Goal: Task Accomplishment & Management: Manage account settings

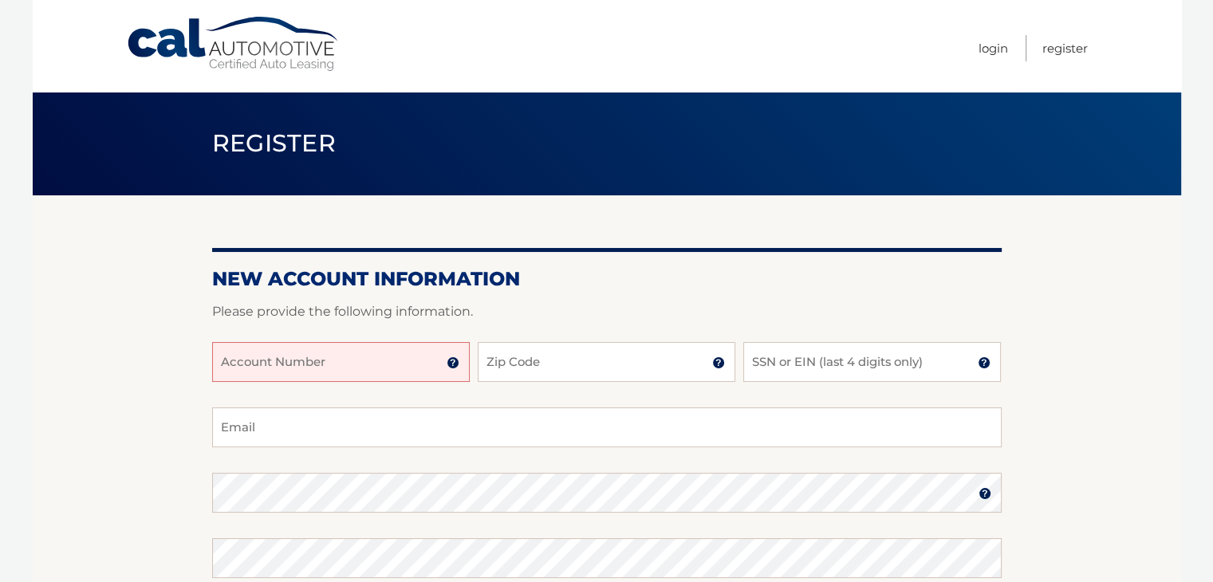
click at [326, 364] on input "Account Number" at bounding box center [341, 362] width 258 height 40
type input "44456005295"
click at [553, 354] on input "Zip Code" at bounding box center [607, 362] width 258 height 40
type input "14031"
type input "jubilantjo@aol.com"
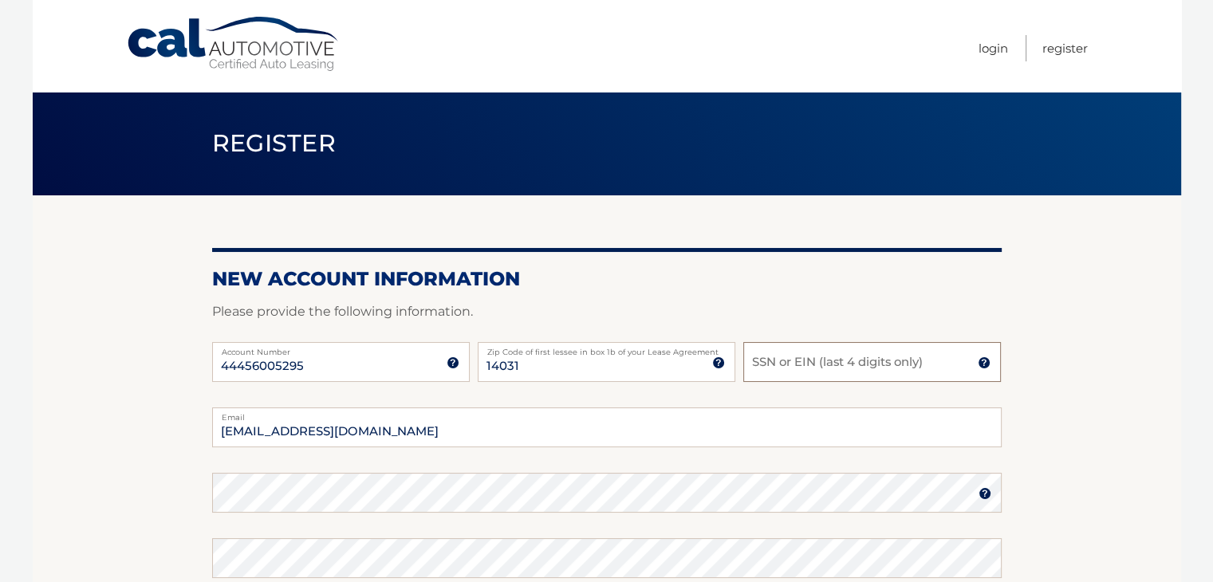
click at [838, 356] on input "SSN or EIN (last 4 digits only)" at bounding box center [872, 362] width 258 height 40
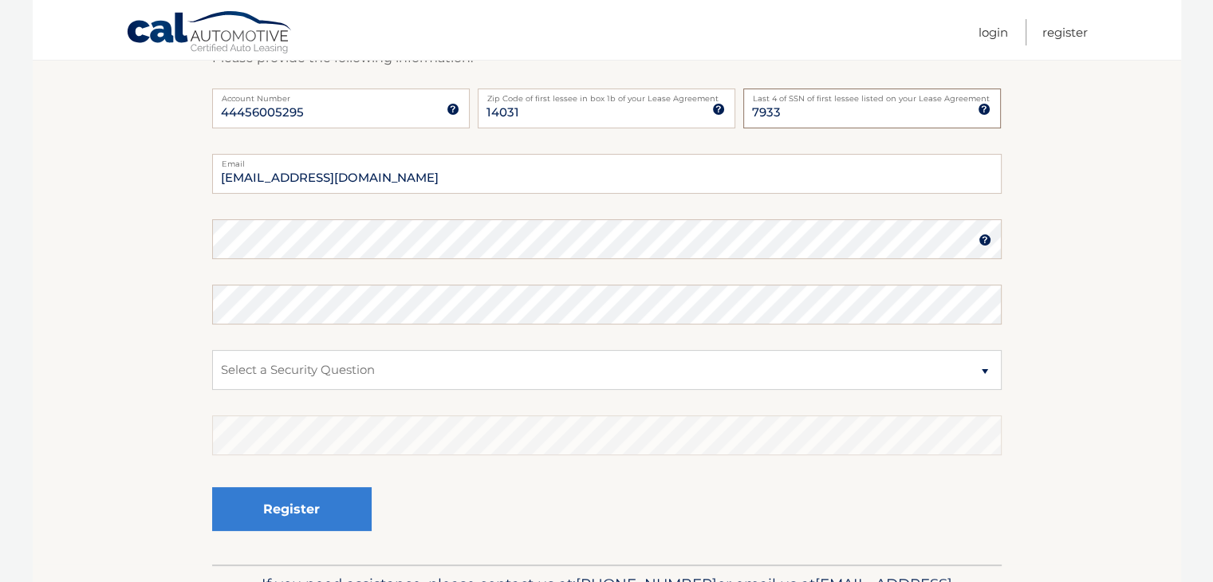
scroll to position [259, 0]
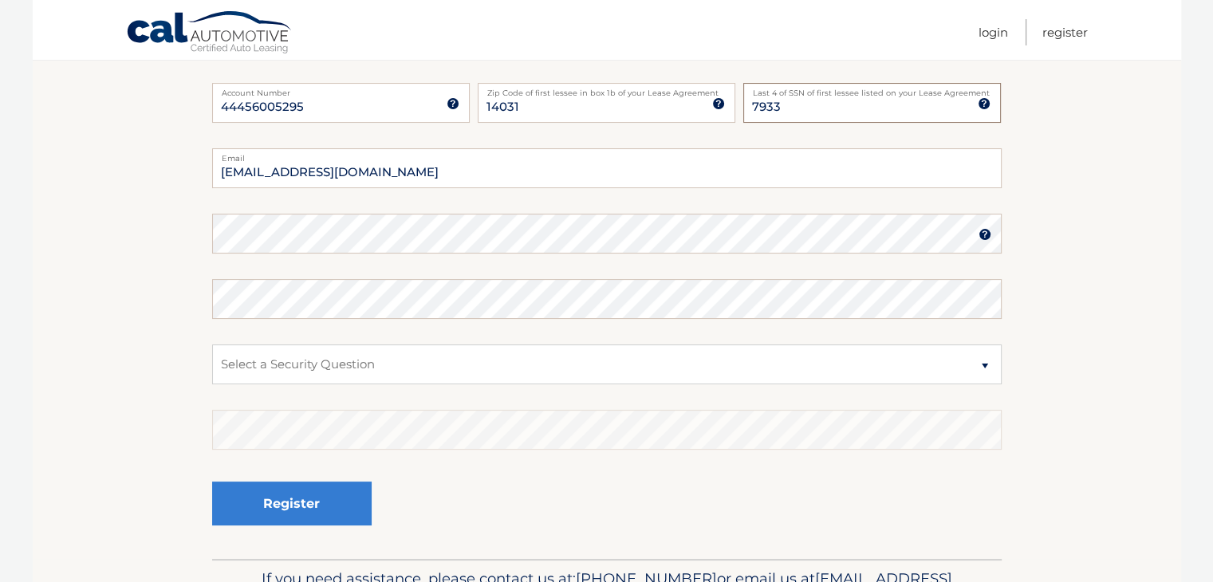
type input "7933"
click at [986, 234] on img at bounding box center [985, 234] width 13 height 13
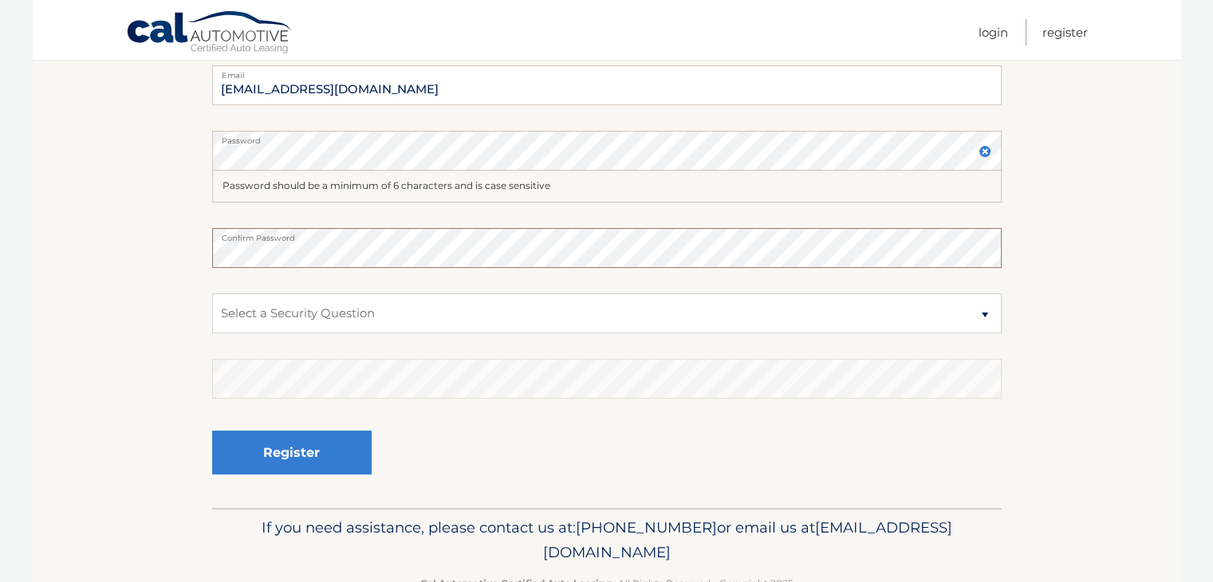
scroll to position [389, 0]
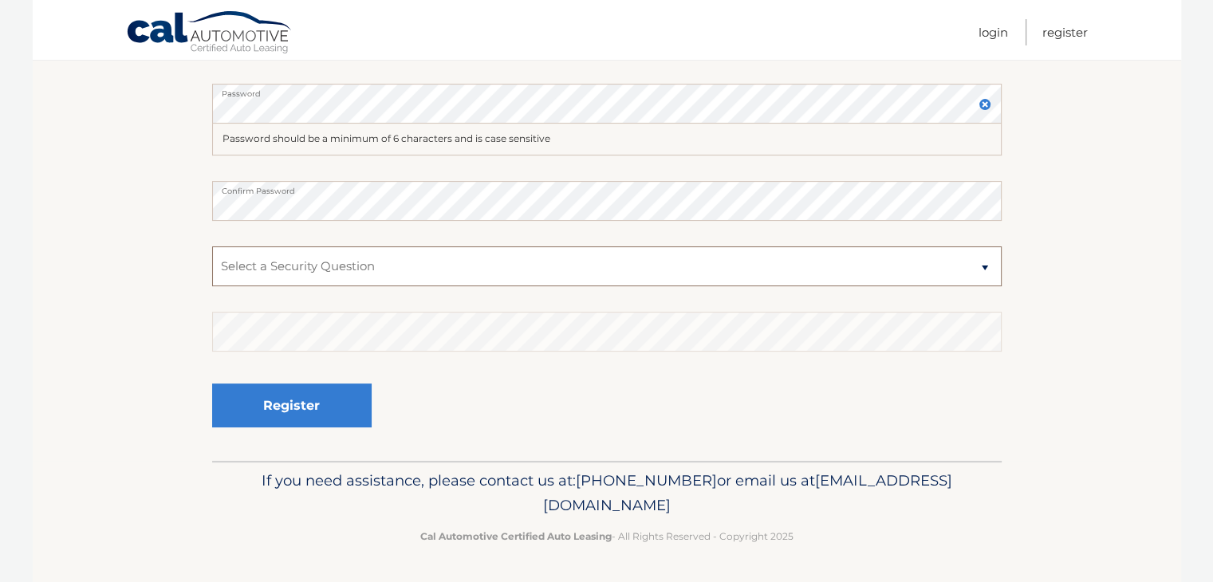
click at [389, 271] on select "Select a Security Question What was the name of your elementary school? What is…" at bounding box center [607, 266] width 790 height 40
select select "3"
click at [212, 246] on select "Select a Security Question What was the name of your elementary school? What is…" at bounding box center [607, 266] width 790 height 40
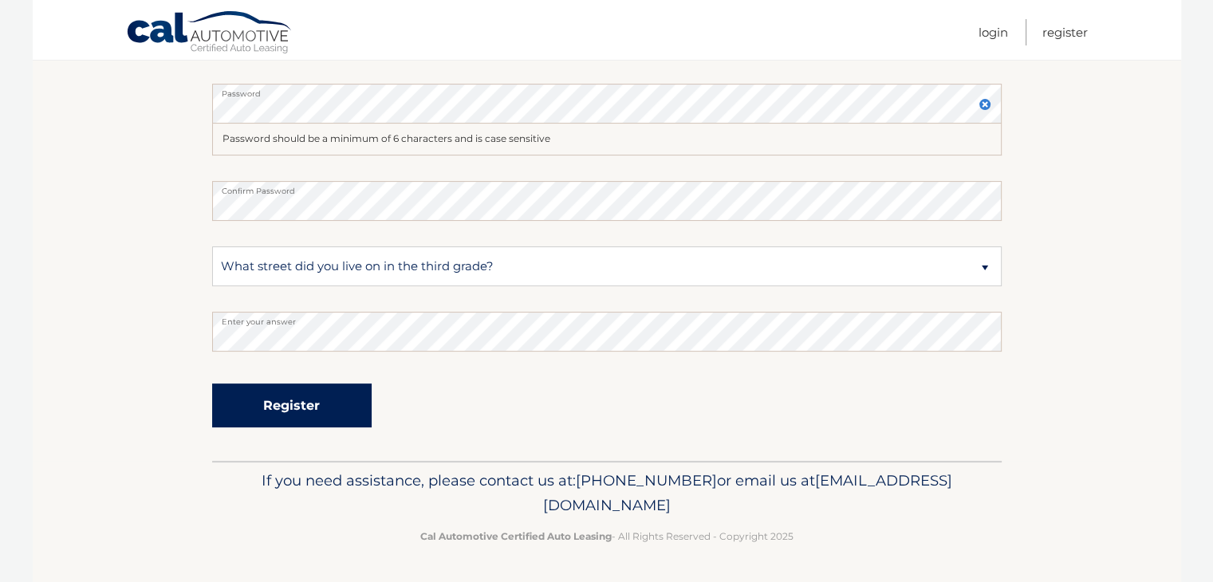
click at [304, 409] on button "Register" at bounding box center [292, 406] width 160 height 44
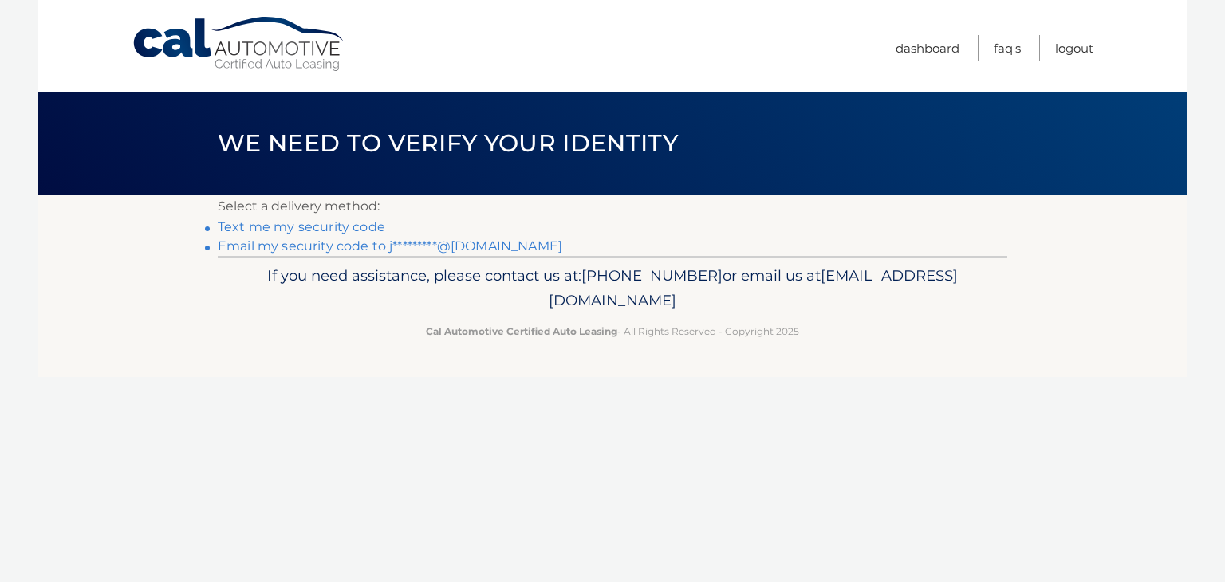
click at [263, 232] on link "Text me my security code" at bounding box center [302, 226] width 168 height 15
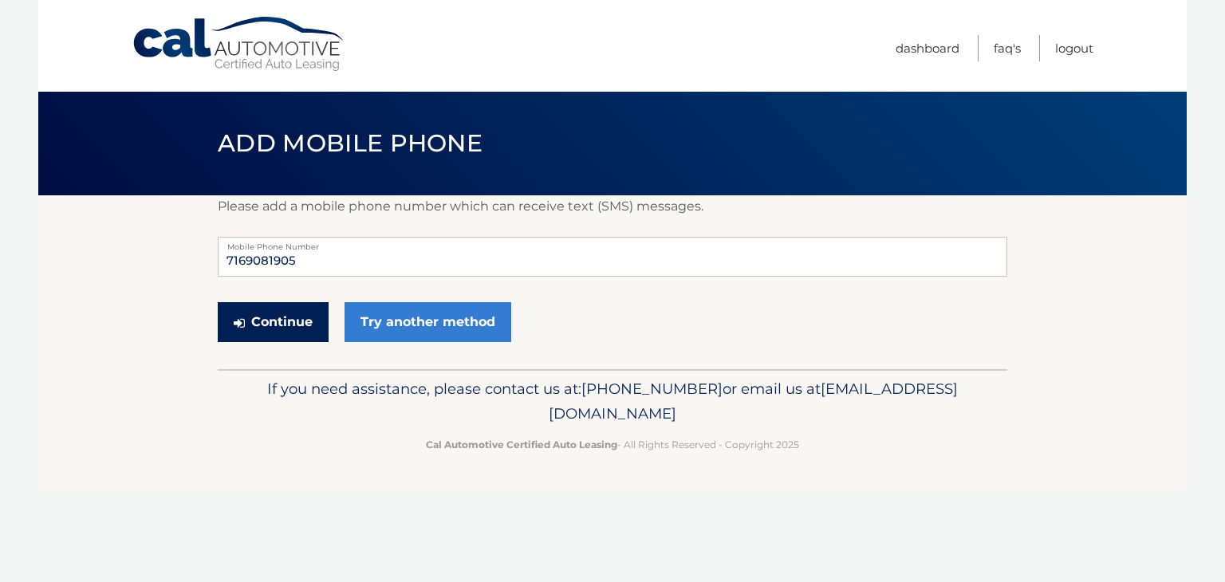
click at [287, 318] on button "Continue" at bounding box center [273, 322] width 111 height 40
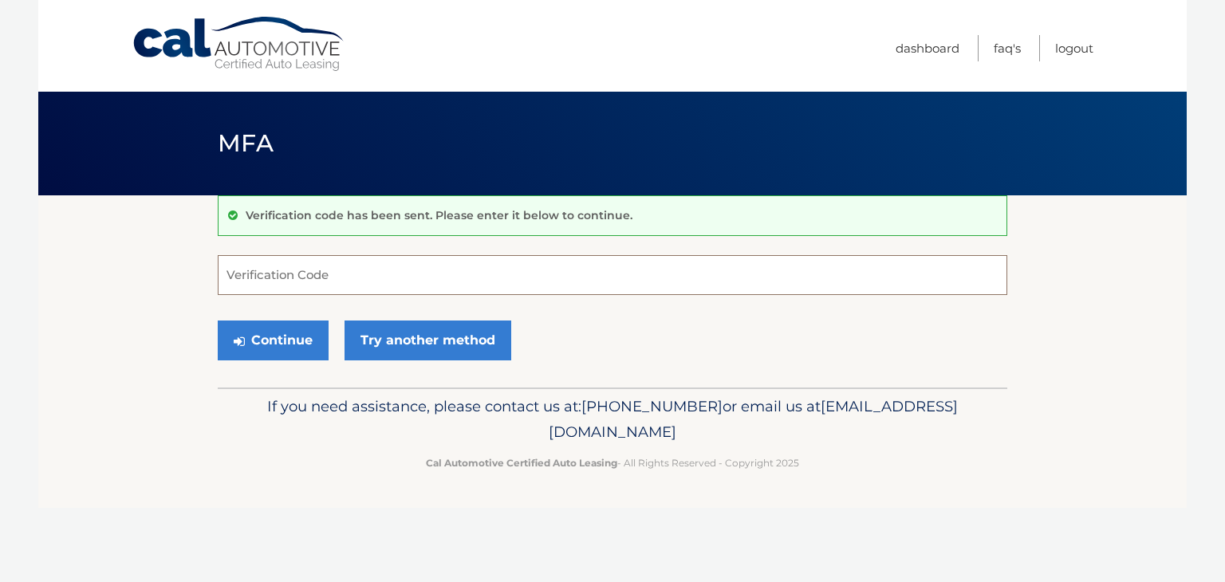
click at [321, 278] on input "Verification Code" at bounding box center [613, 275] width 790 height 40
type input "367643"
click at [278, 341] on button "Continue" at bounding box center [273, 341] width 111 height 40
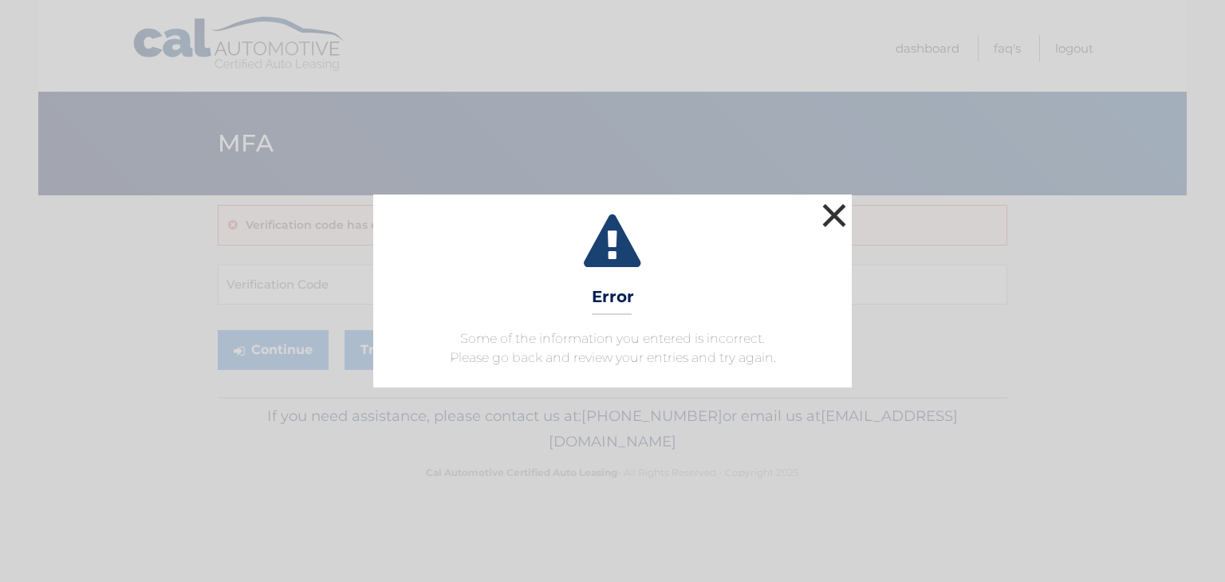
click at [823, 219] on button "×" at bounding box center [834, 215] width 32 height 32
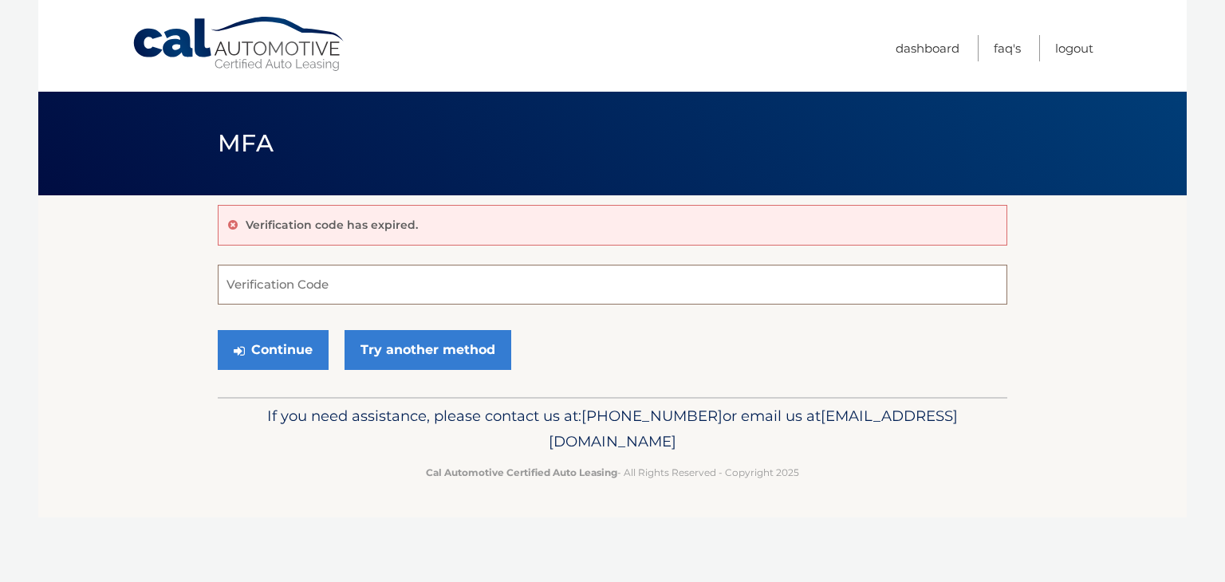
click at [292, 285] on input "Verification Code" at bounding box center [613, 285] width 790 height 40
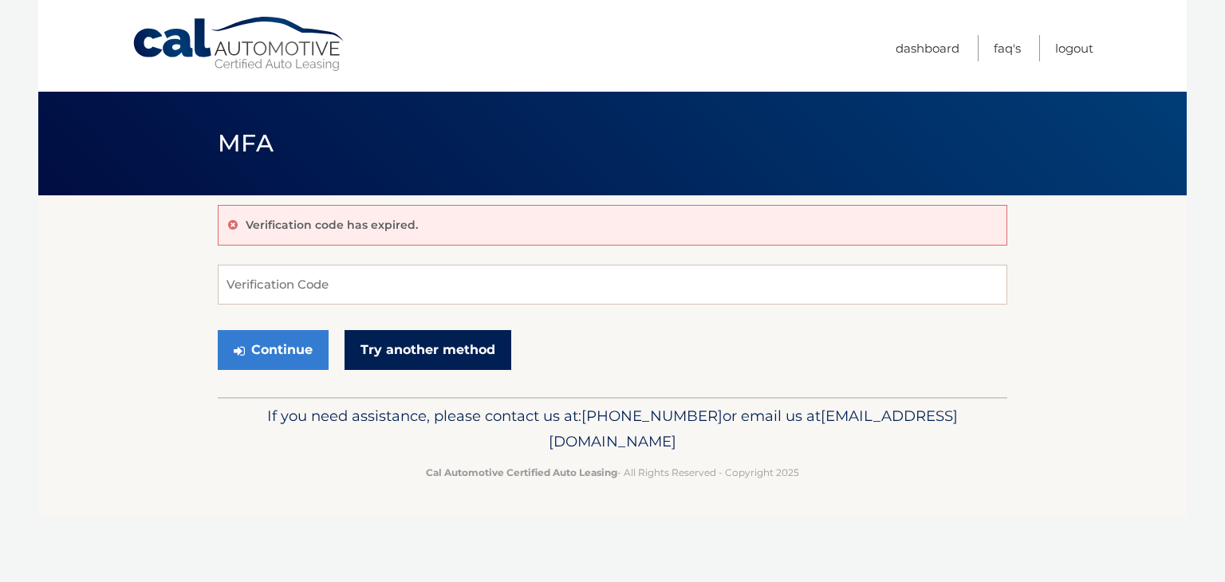
click at [421, 349] on link "Try another method" at bounding box center [428, 350] width 167 height 40
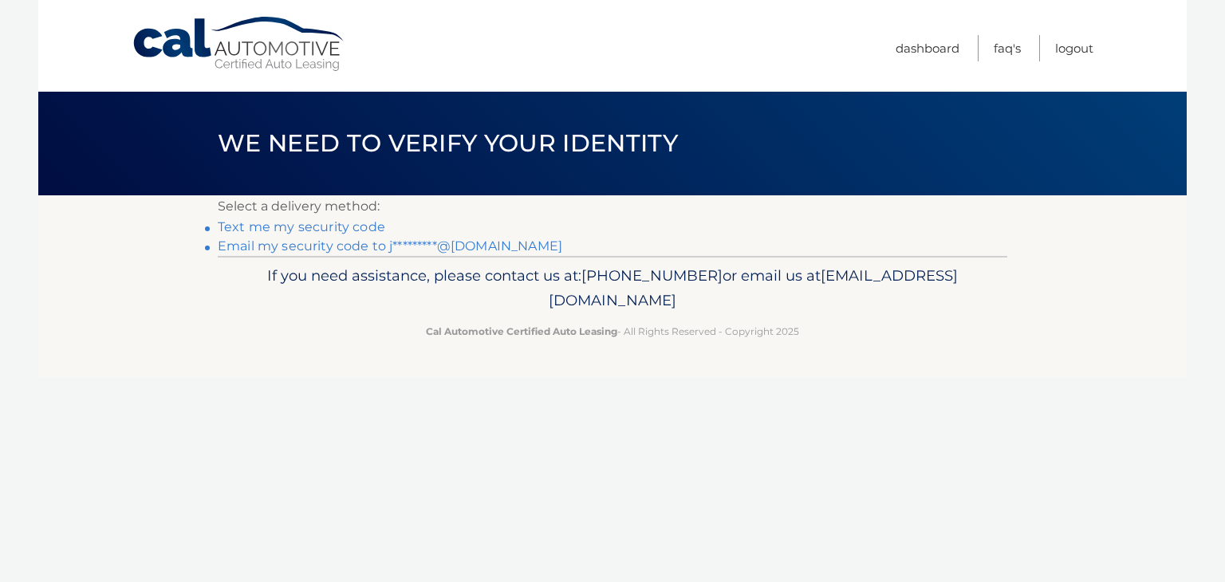
click at [316, 233] on link "Text me my security code" at bounding box center [302, 226] width 168 height 15
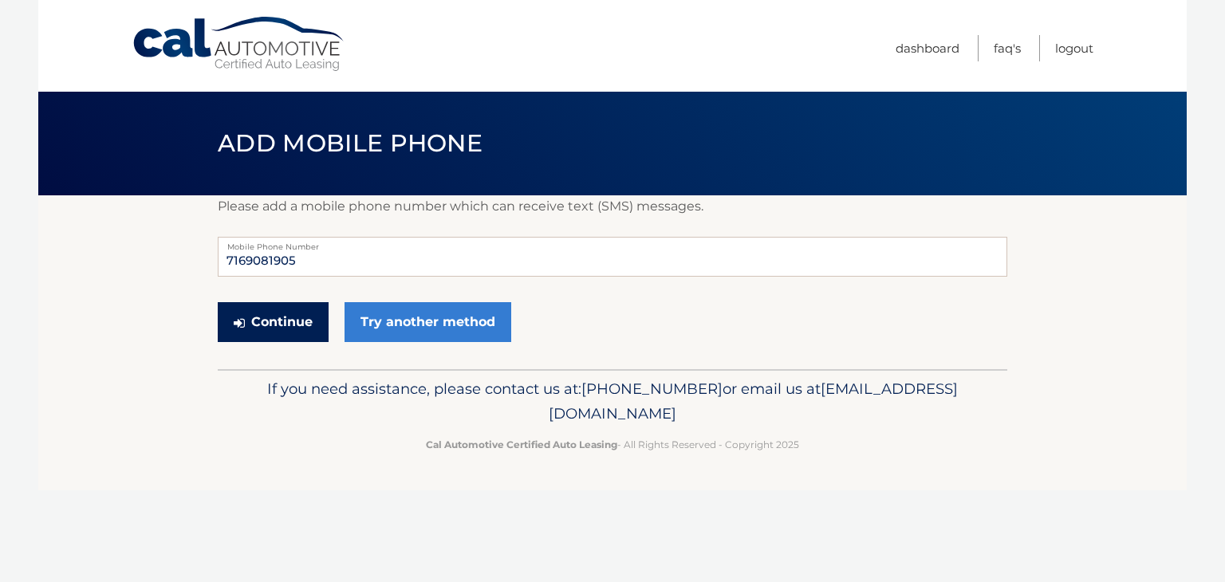
click at [278, 322] on button "Continue" at bounding box center [273, 322] width 111 height 40
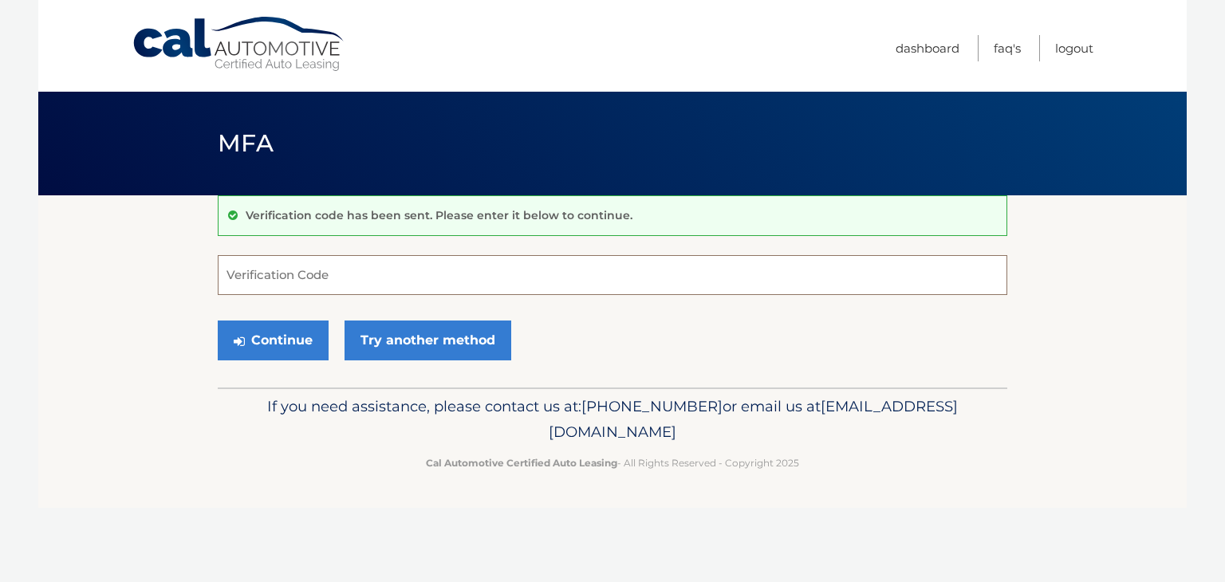
click at [291, 275] on input "Verification Code" at bounding box center [613, 275] width 790 height 40
type input "441612"
click at [261, 329] on button "Continue" at bounding box center [273, 341] width 111 height 40
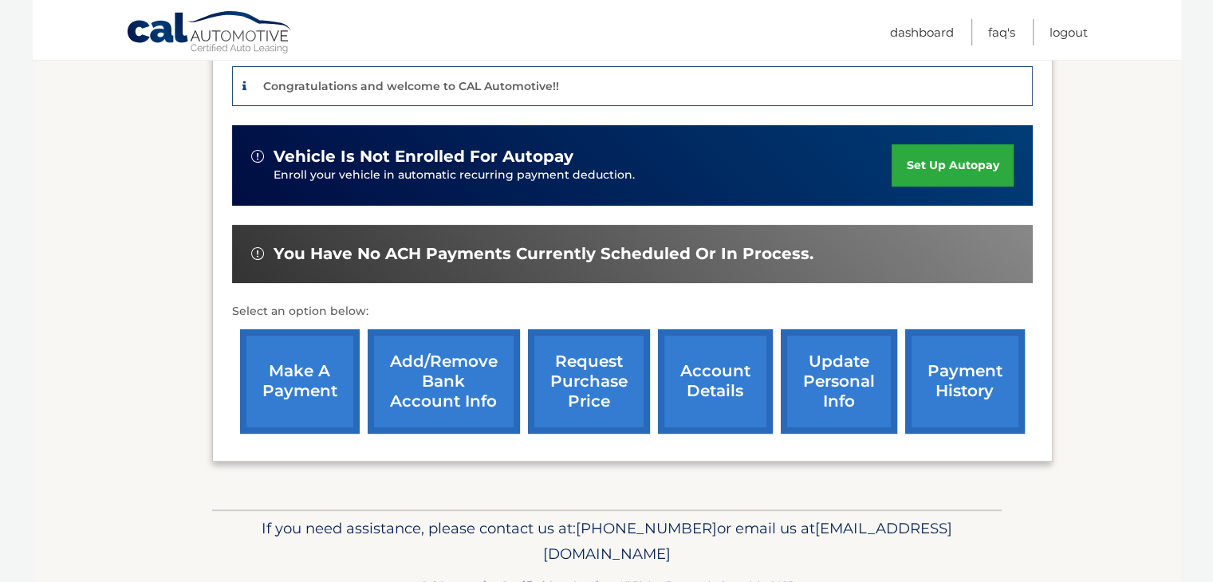
scroll to position [396, 0]
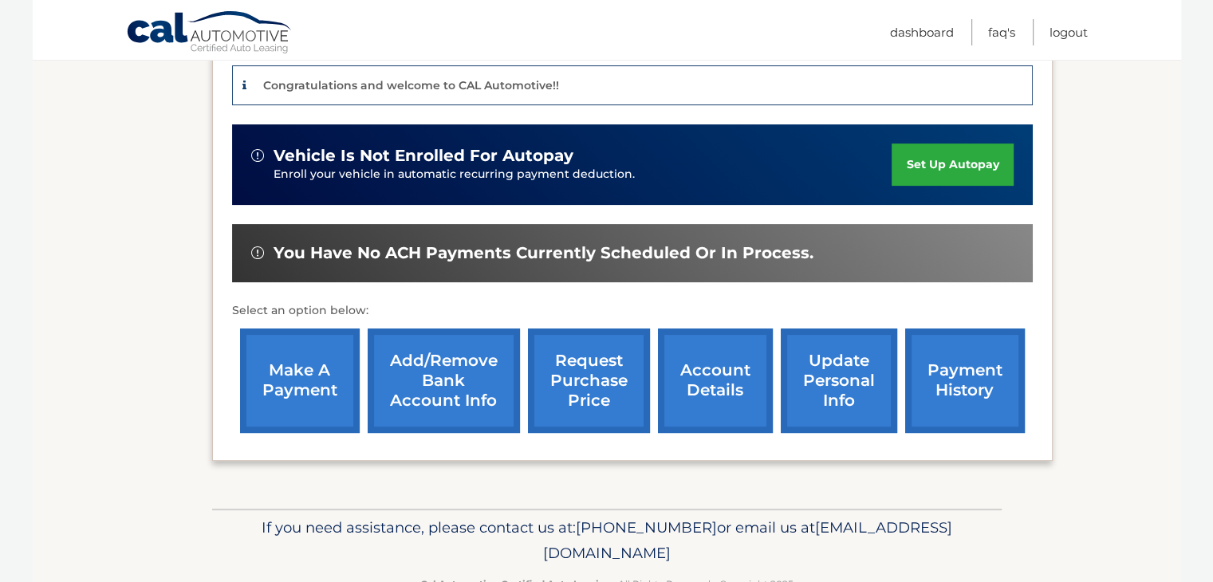
click at [444, 364] on link "Add/Remove bank account info" at bounding box center [444, 381] width 152 height 104
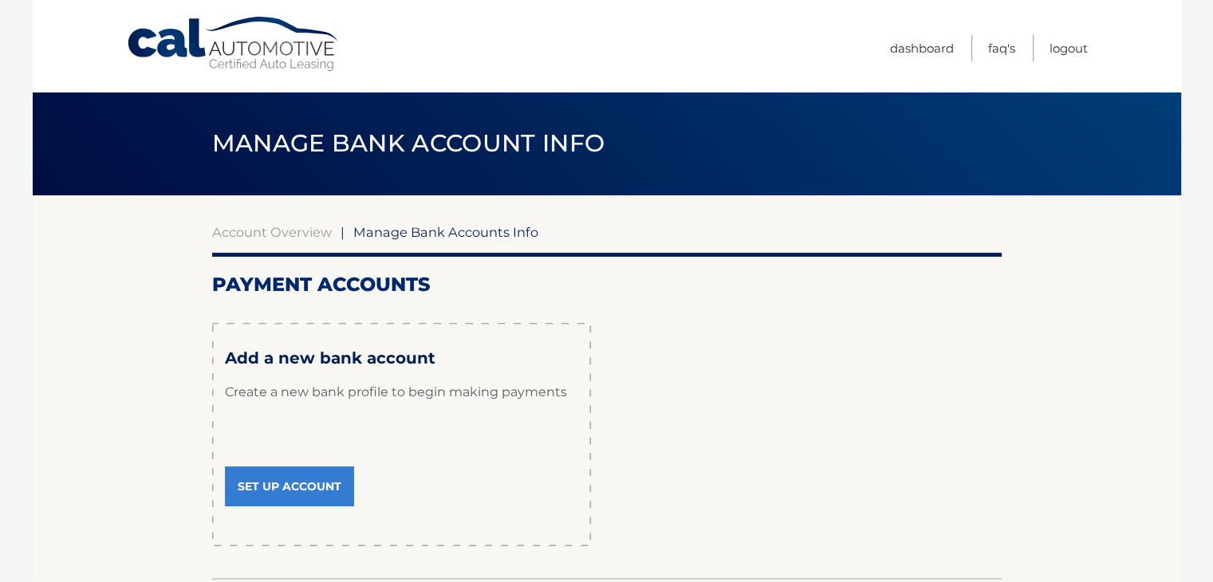
click at [293, 491] on link "Set Up Account" at bounding box center [289, 487] width 129 height 40
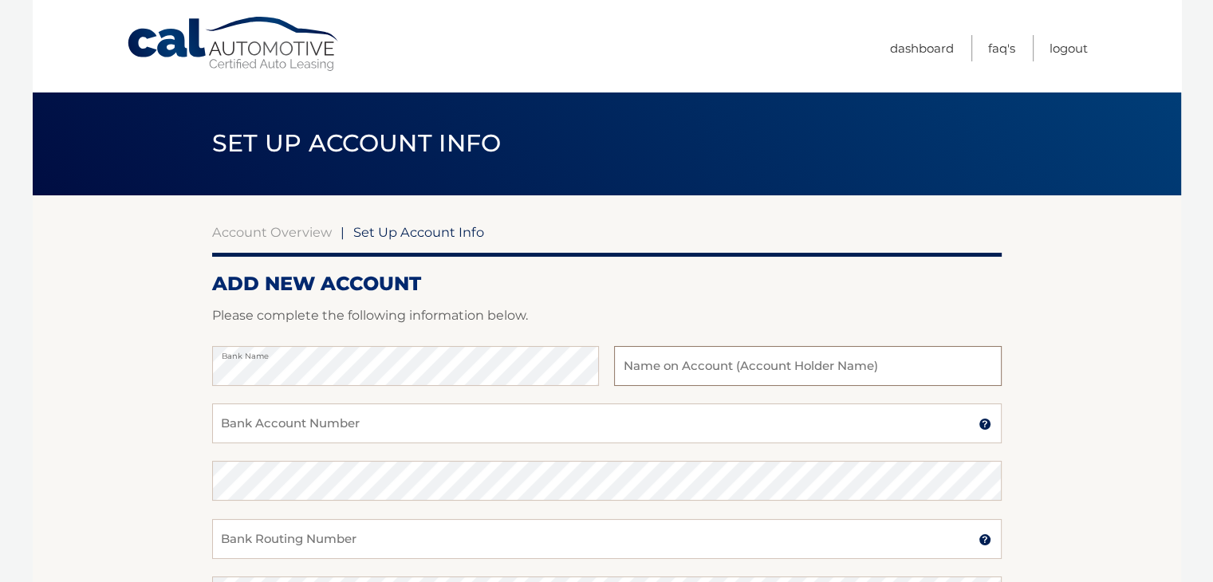
click at [706, 371] on input "text" at bounding box center [807, 366] width 387 height 40
type input "Joanne E. Hubbard"
click at [357, 421] on input "Bank Account Number" at bounding box center [607, 424] width 790 height 40
type input "12160000018876"
click at [986, 424] on img at bounding box center [985, 424] width 13 height 13
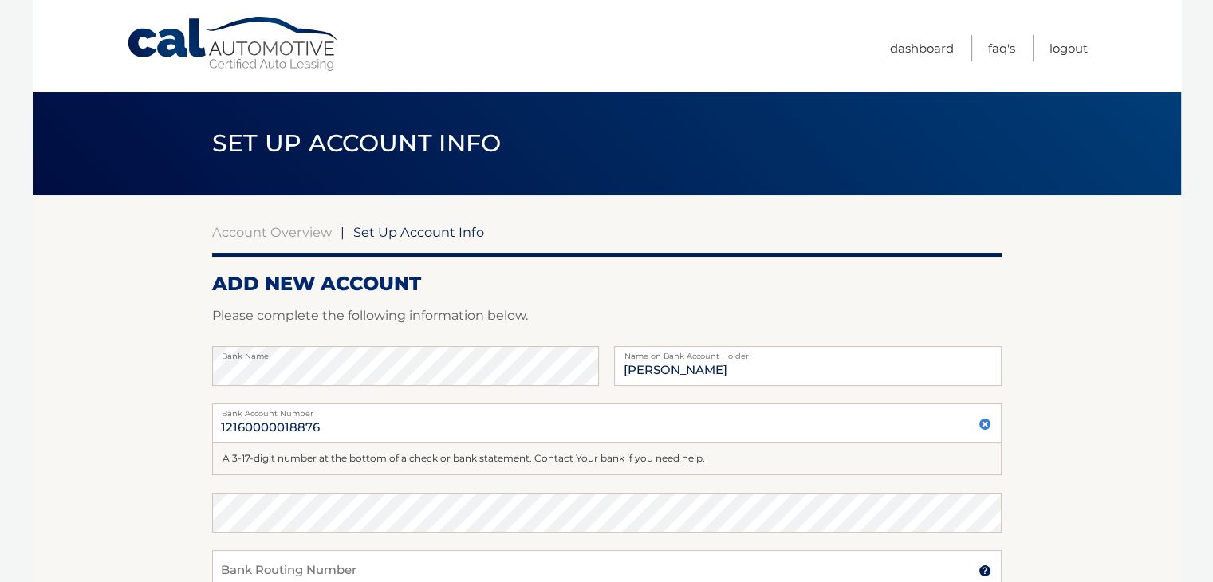
click at [986, 424] on img at bounding box center [985, 424] width 13 height 13
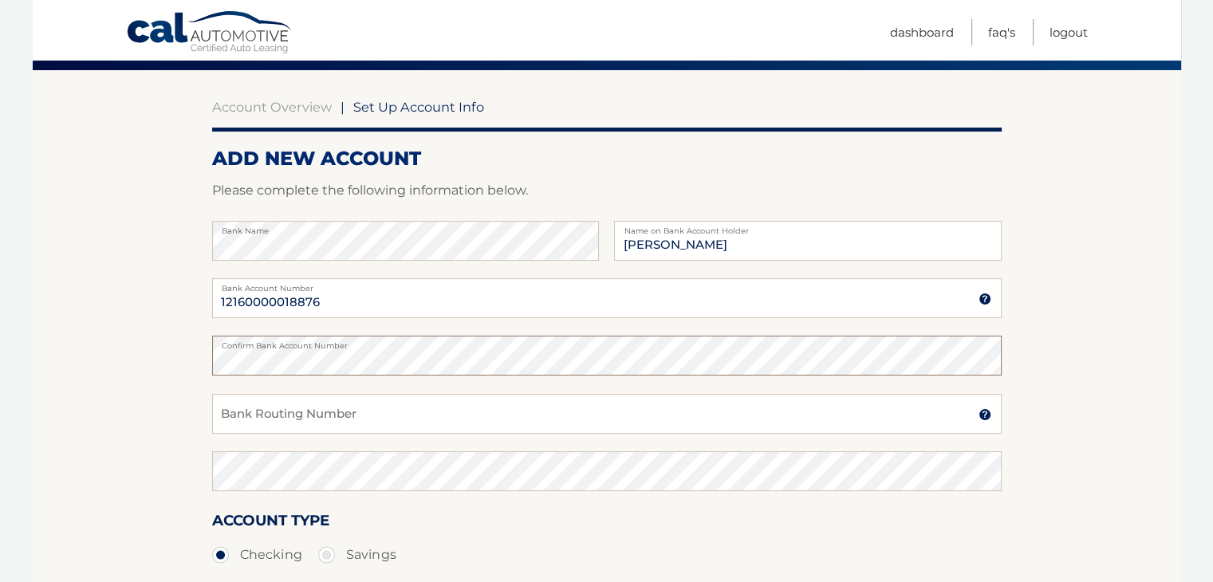
scroll to position [135, 0]
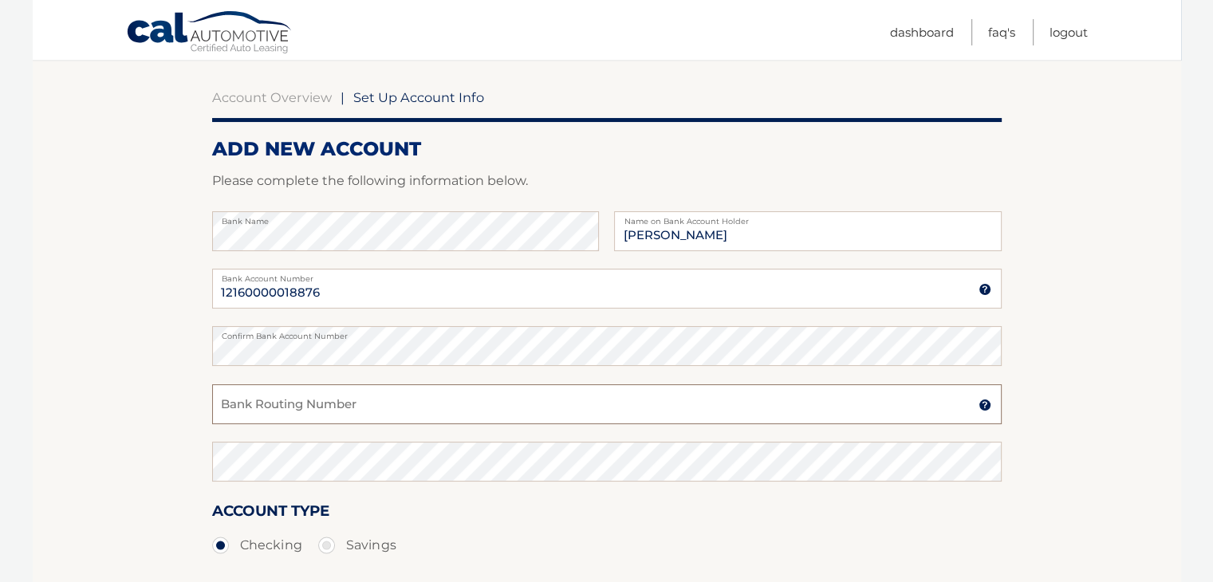
click at [294, 404] on input "Bank Routing Number" at bounding box center [607, 404] width 790 height 40
type input "222382425"
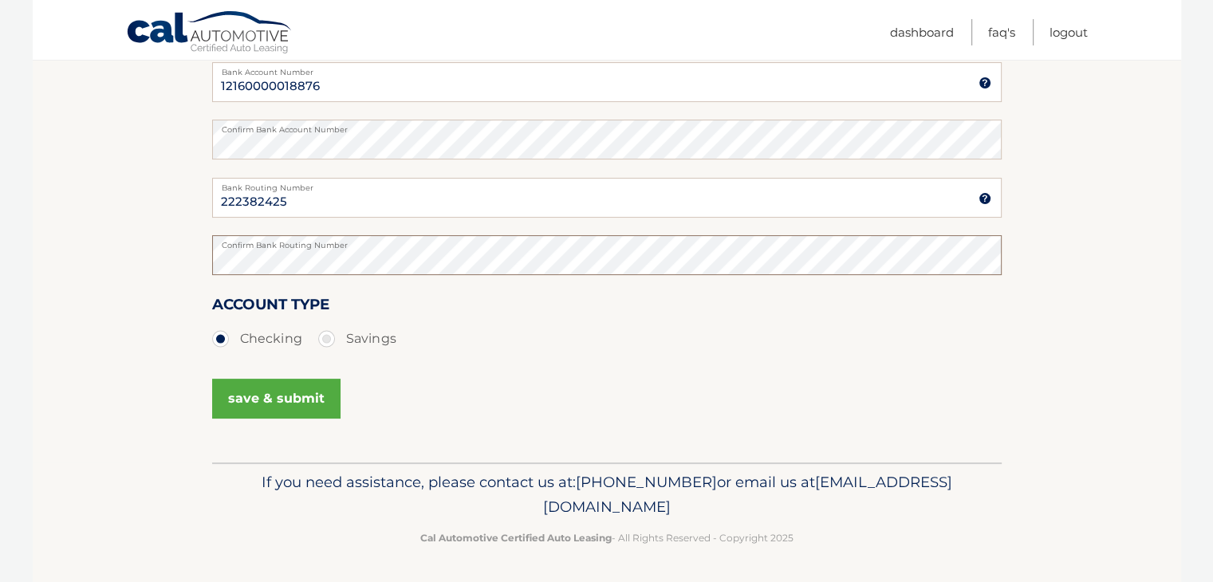
scroll to position [342, 0]
click at [1156, 224] on section "Account Overview | Set Up Account Info ADD NEW ACCOUNT Please complete the foll…" at bounding box center [607, 157] width 1149 height 609
click at [278, 396] on button "save & submit" at bounding box center [276, 398] width 128 height 40
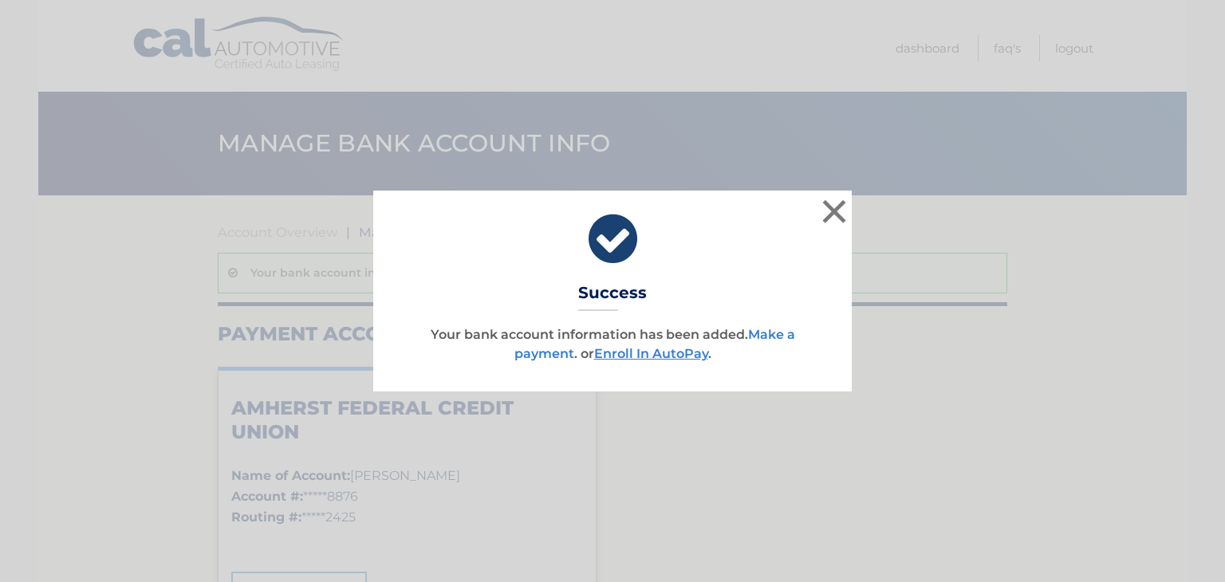
click at [772, 341] on link "Make a payment" at bounding box center [654, 344] width 281 height 34
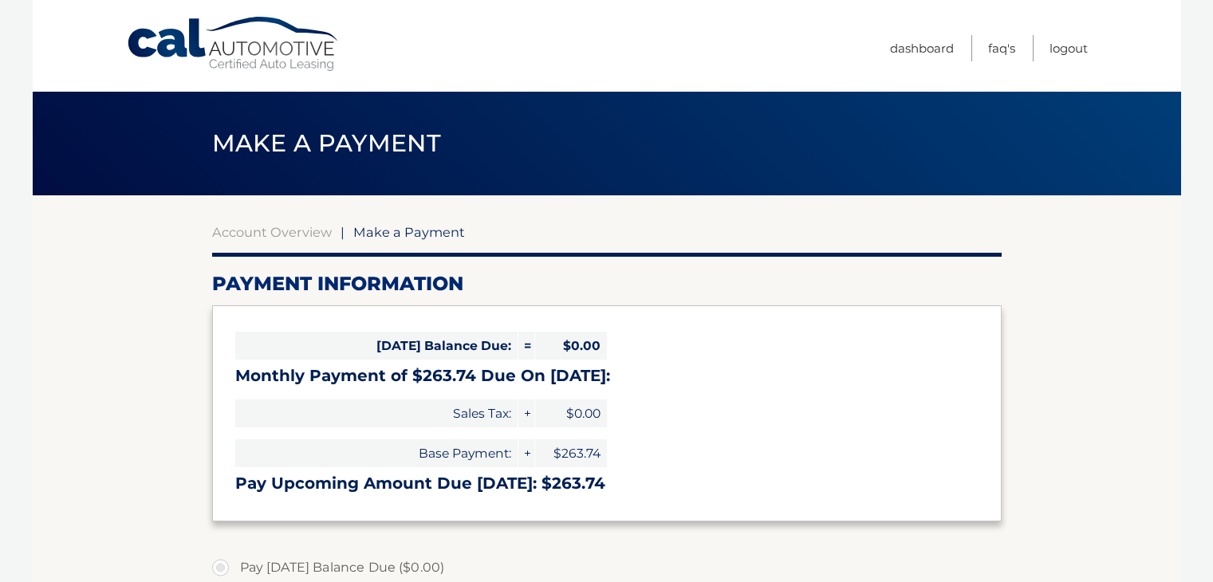
select select "Yzk1YjhmZDktODhiOC00ZGI0LWJiNWItZDRmMDE0ZTJmNGQ1"
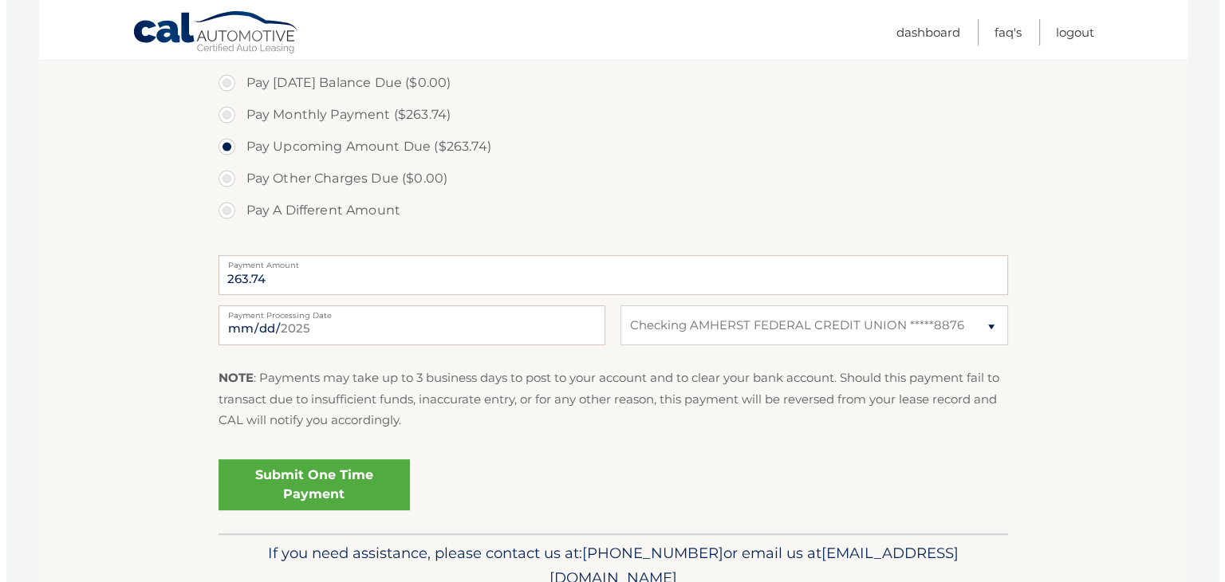
scroll to position [557, 0]
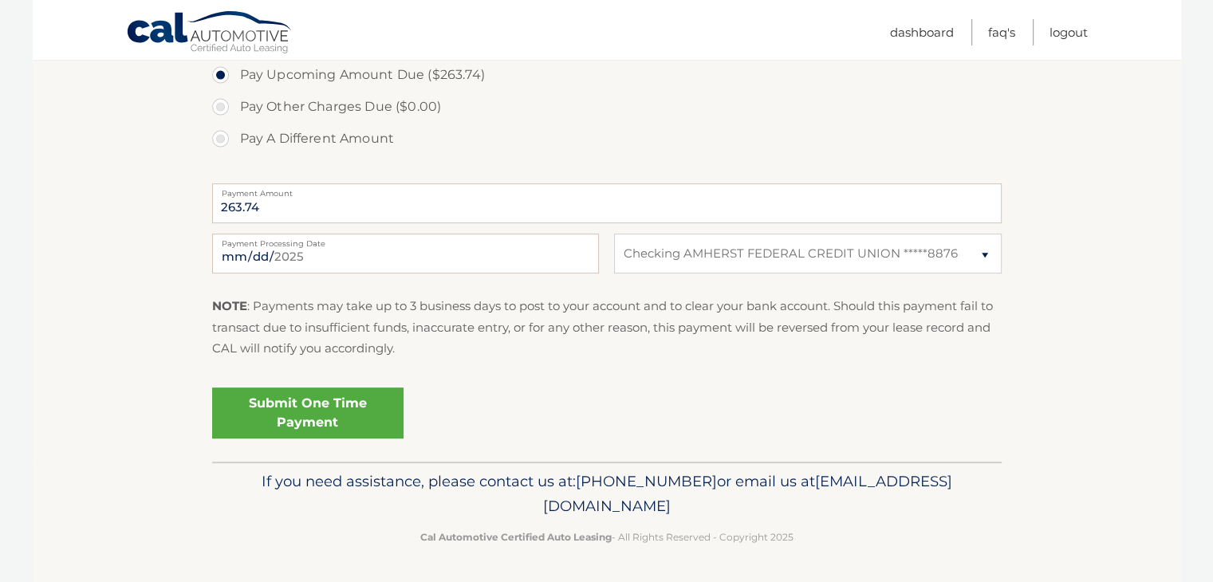
click at [305, 416] on link "Submit One Time Payment" at bounding box center [307, 413] width 191 height 51
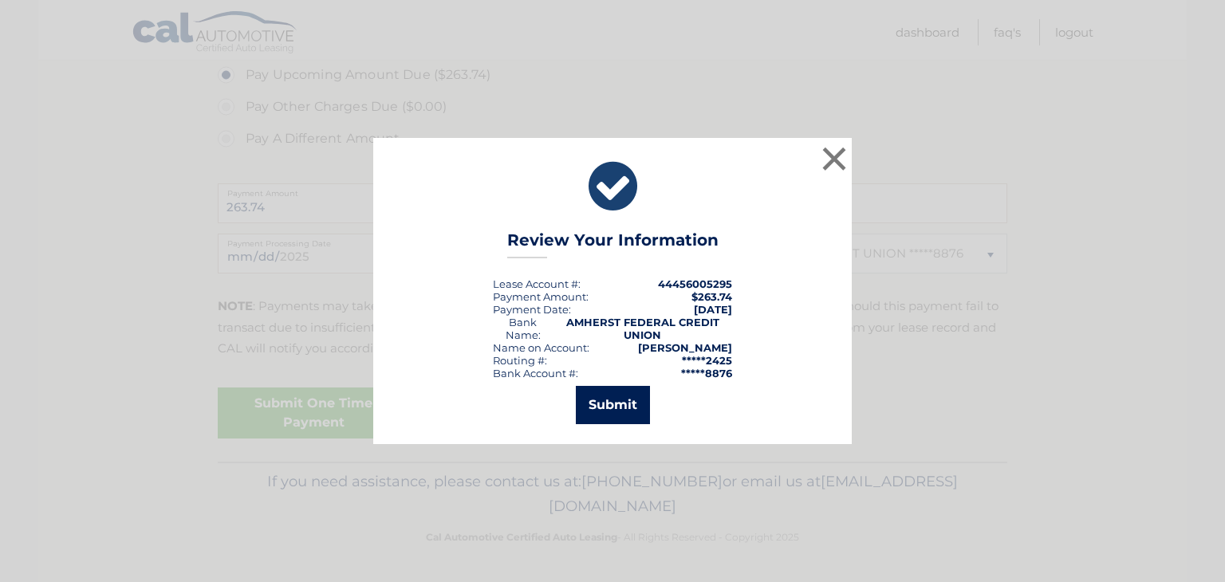
click at [610, 405] on button "Submit" at bounding box center [613, 405] width 74 height 38
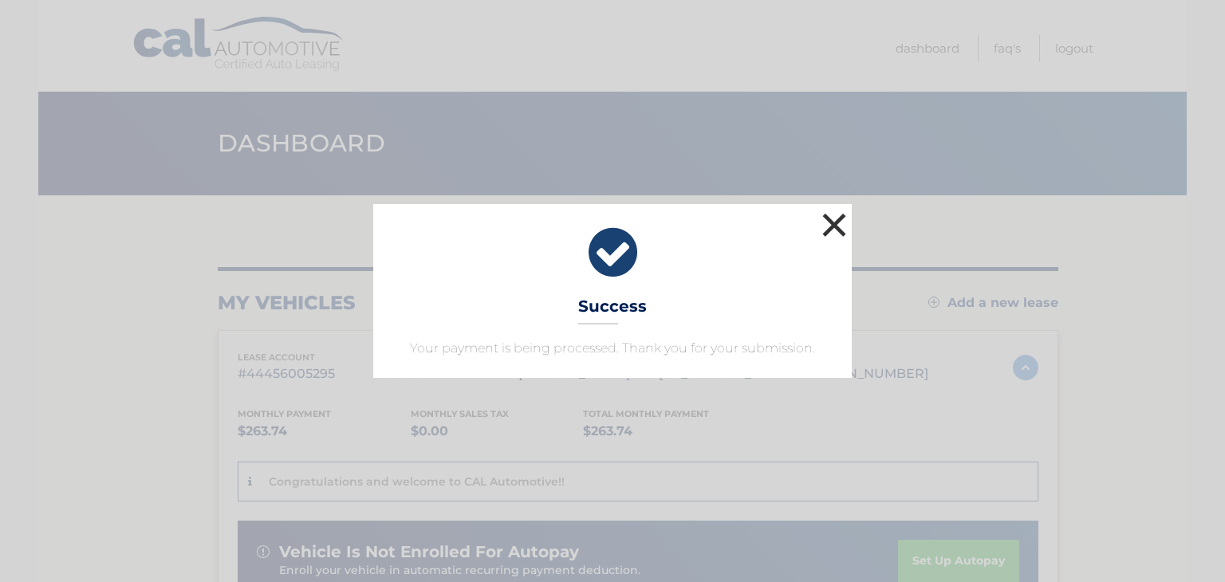
click at [845, 220] on button "×" at bounding box center [834, 225] width 32 height 32
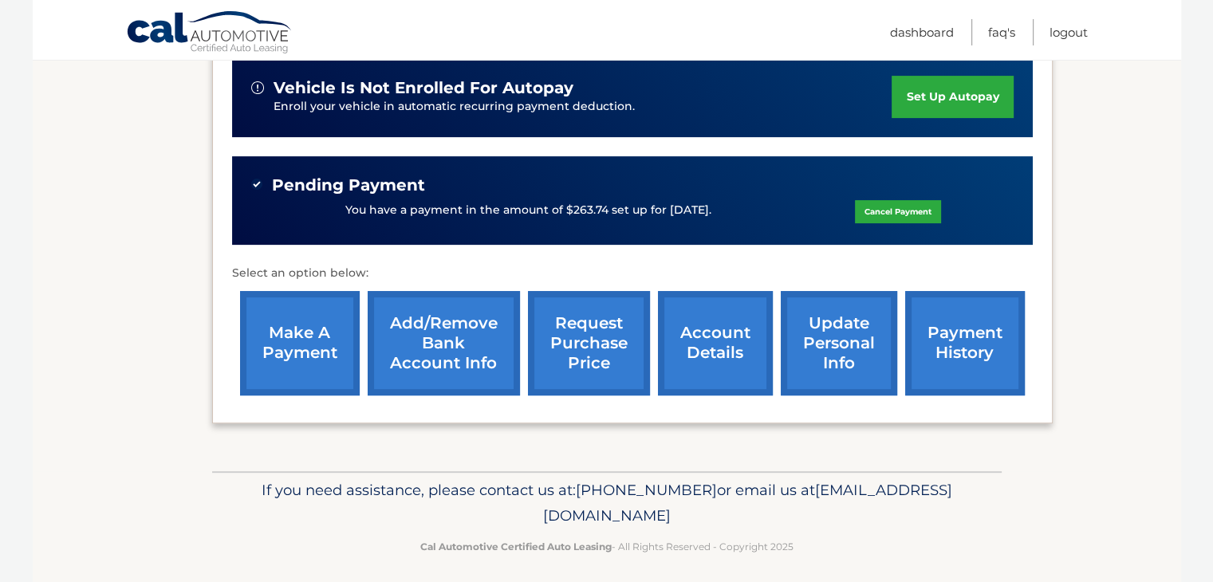
scroll to position [472, 0]
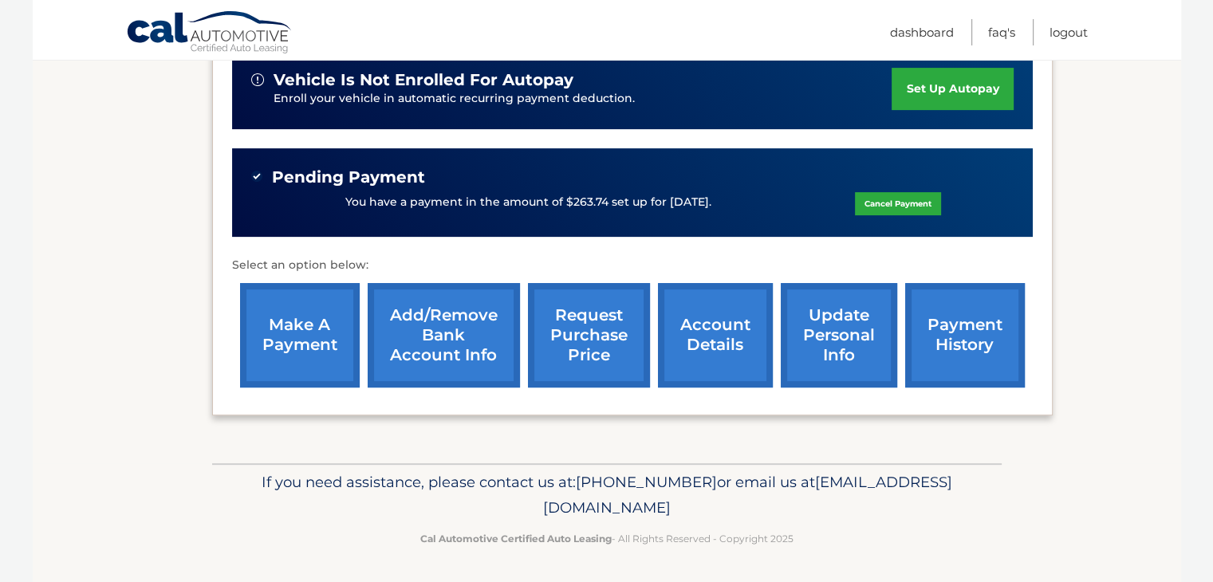
click at [959, 345] on link "payment history" at bounding box center [965, 335] width 120 height 104
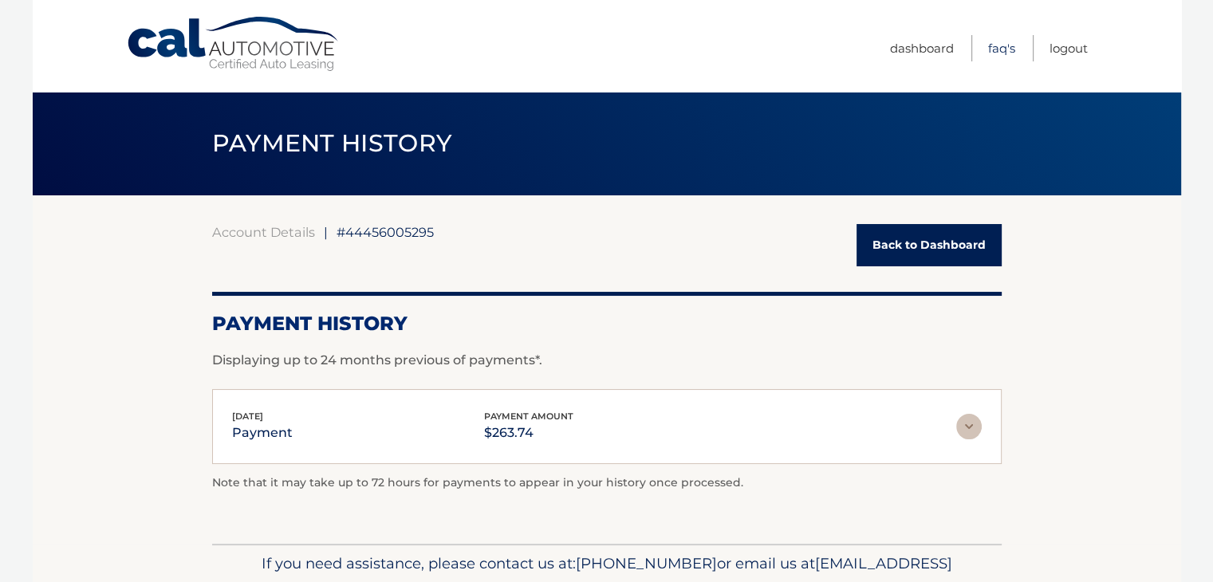
click at [997, 53] on link "FAQ's" at bounding box center [1001, 48] width 27 height 26
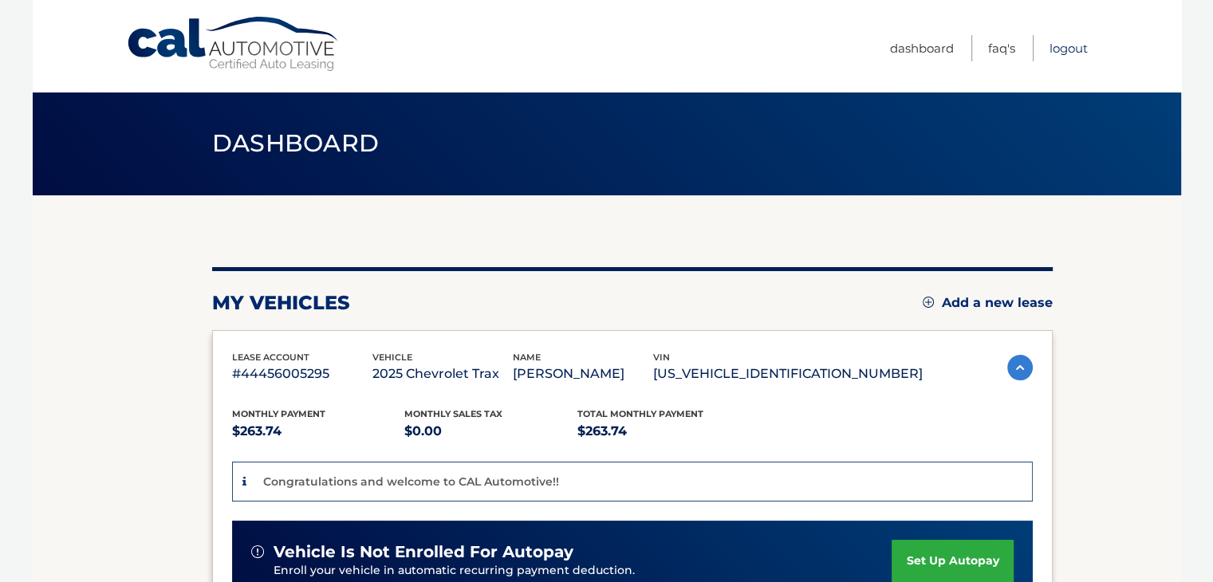
click at [1062, 53] on link "Logout" at bounding box center [1069, 48] width 38 height 26
